Goal: Transaction & Acquisition: Download file/media

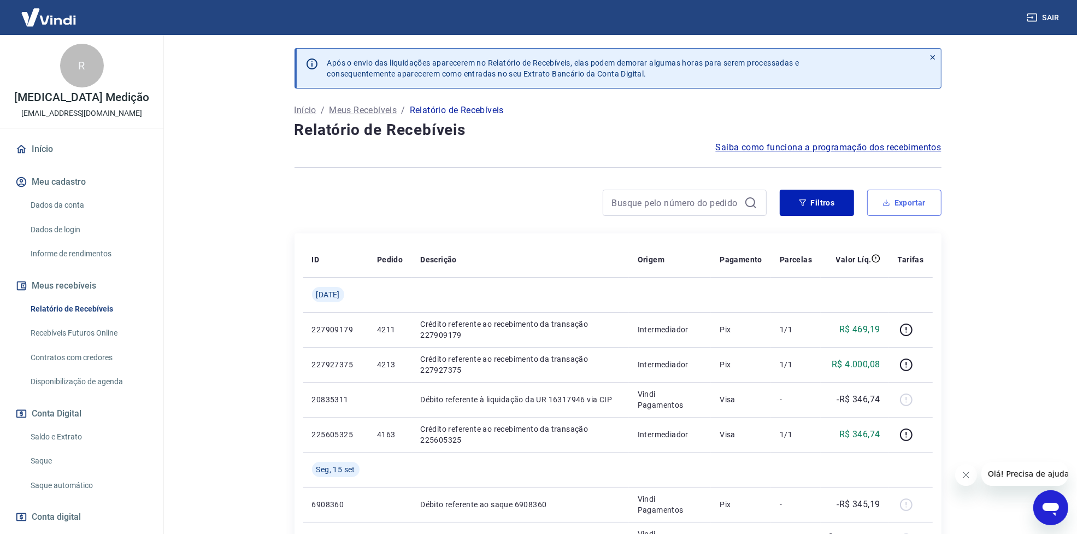
click at [903, 203] on button "Exportar" at bounding box center [904, 203] width 74 height 26
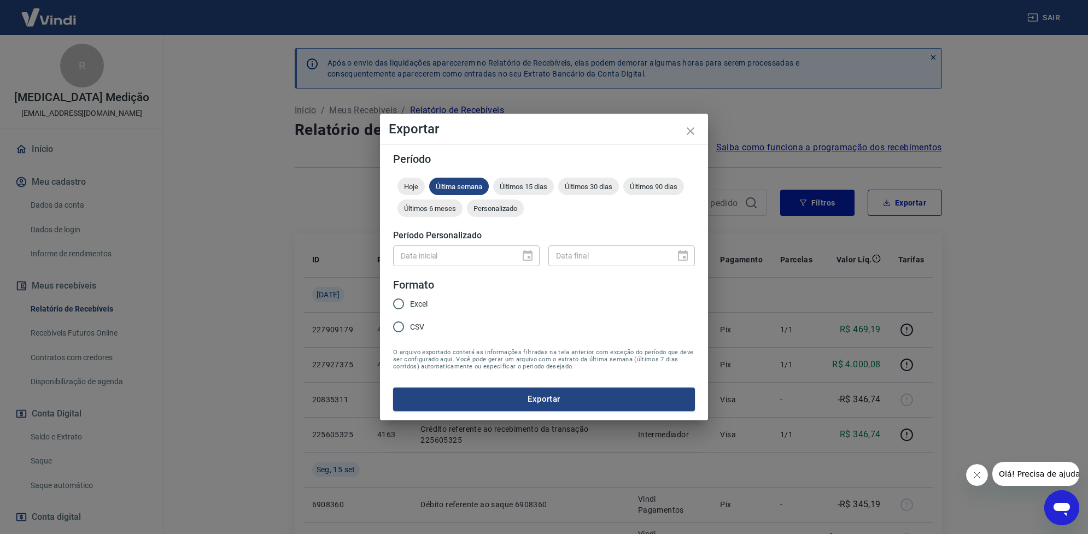
click at [414, 302] on span "Excel" at bounding box center [418, 303] width 17 height 11
click at [410, 302] on input "Excel" at bounding box center [398, 303] width 23 height 23
radio input "true"
click at [493, 391] on button "Exportar" at bounding box center [544, 398] width 302 height 23
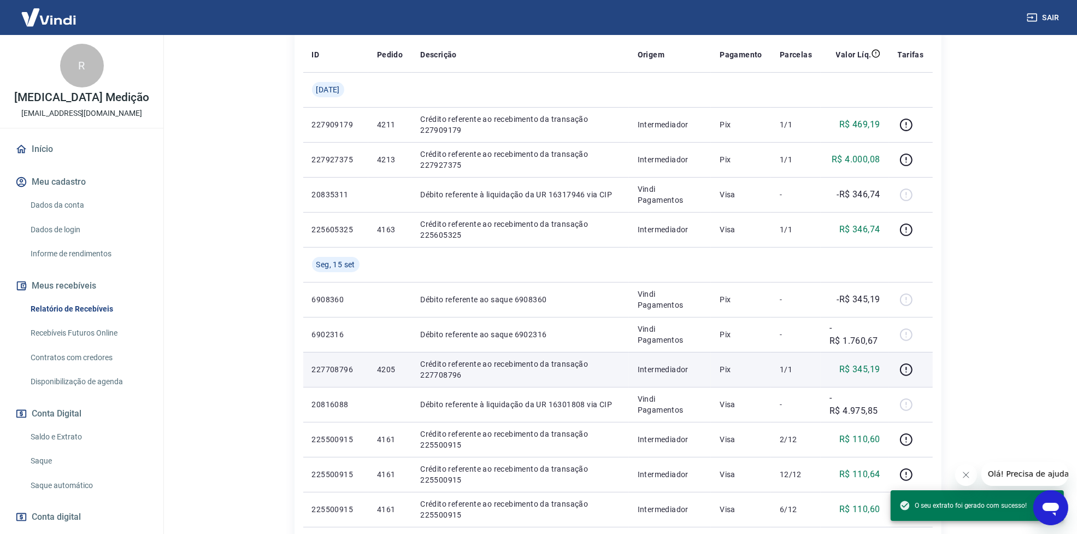
scroll to position [273, 0]
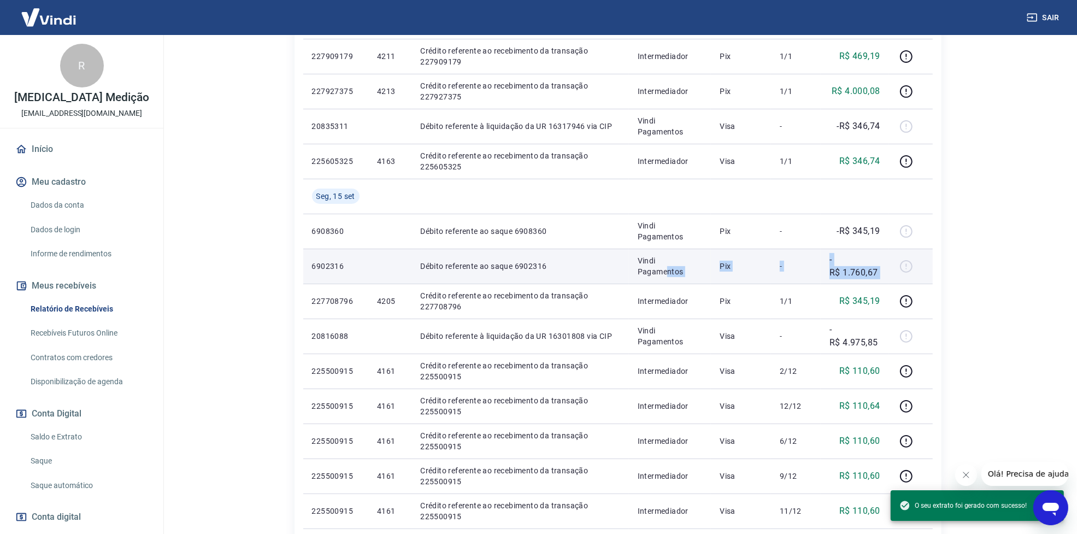
drag, startPoint x: 889, startPoint y: 271, endPoint x: 671, endPoint y: 271, distance: 218.6
click at [671, 271] on tr "6902316 Débito referente ao saque 6902316 Vindi Pagamentos Pix - -R$ 1.760,67" at bounding box center [618, 266] width 630 height 35
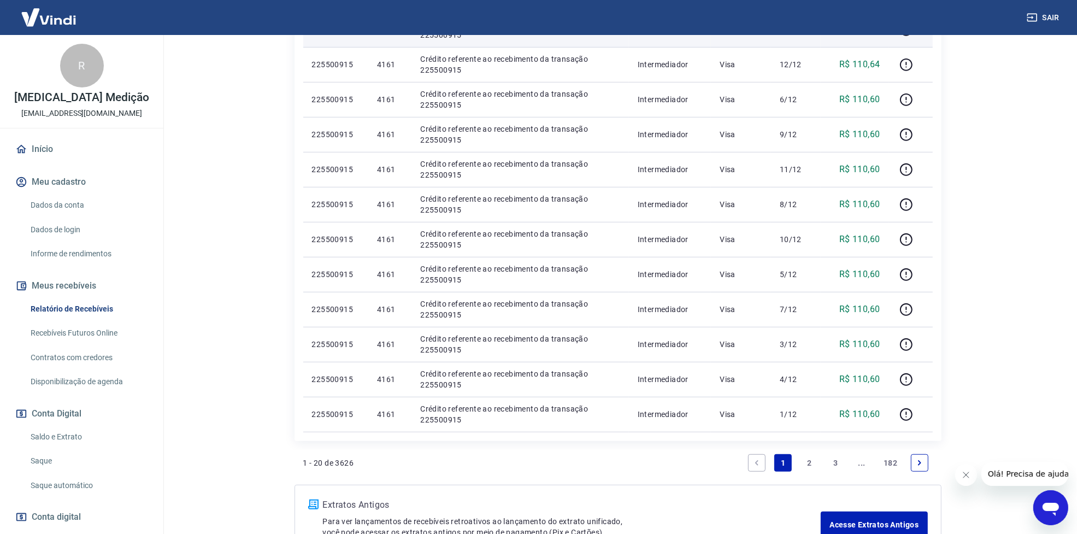
scroll to position [692, 0]
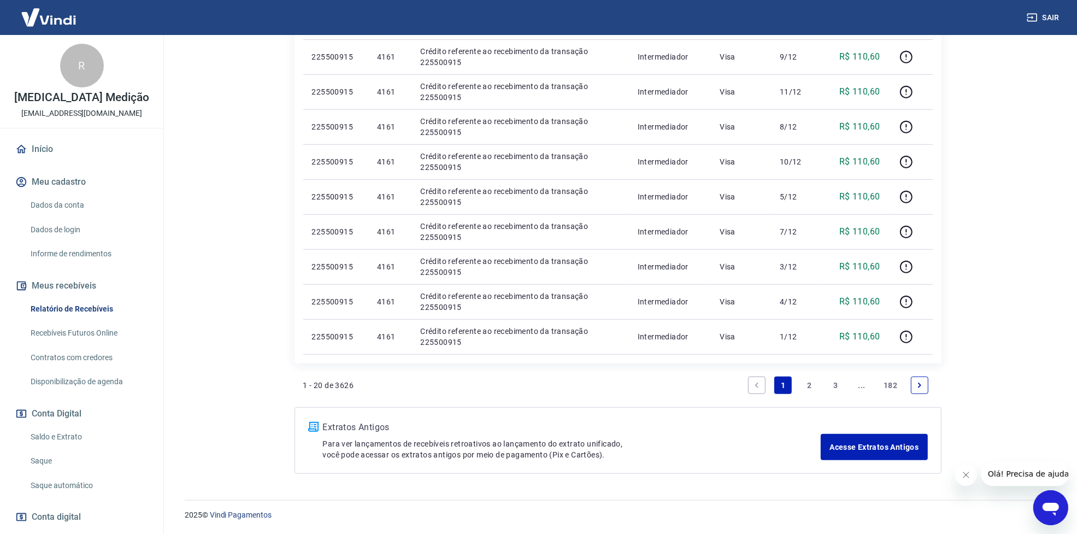
click at [804, 380] on link "2" at bounding box center [809, 385] width 17 height 17
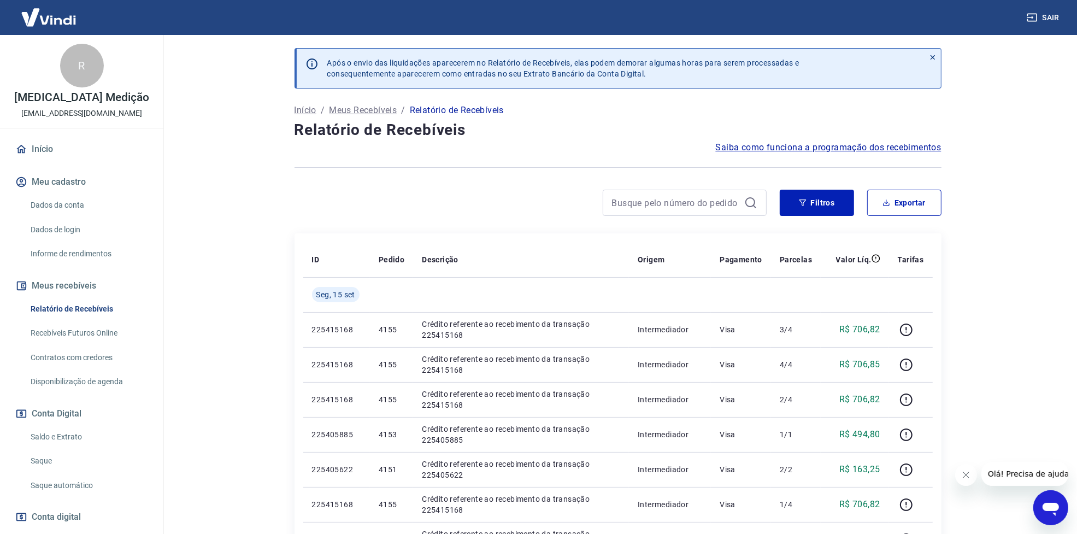
scroll to position [205, 0]
